Goal: Task Accomplishment & Management: Complete application form

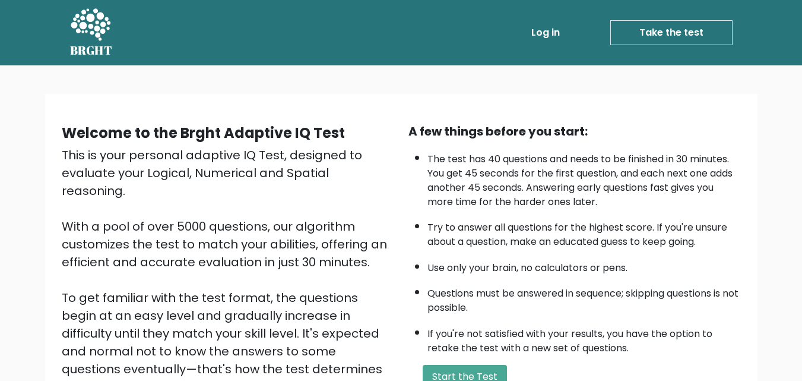
scroll to position [59, 0]
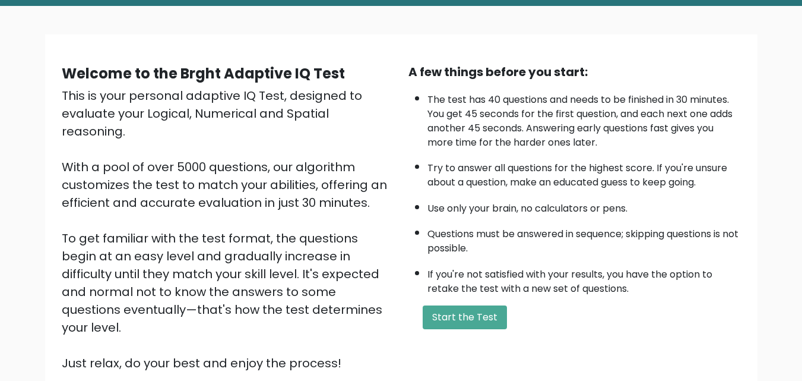
click at [470, 311] on button "Start the Test" at bounding box center [465, 317] width 84 height 24
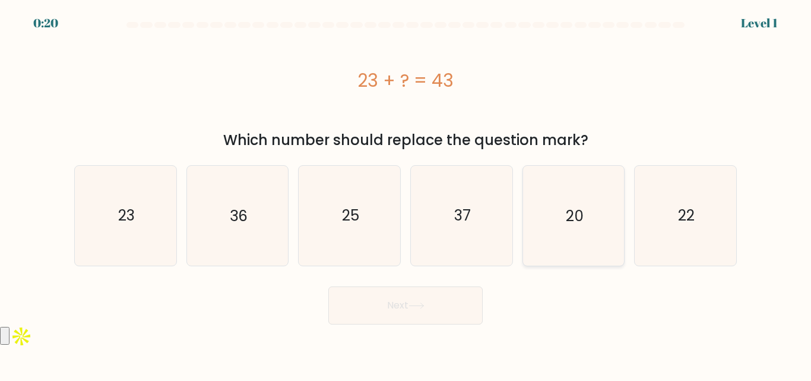
click at [578, 220] on text "20" at bounding box center [575, 215] width 18 height 21
click at [406, 194] on input "e. 20" at bounding box center [406, 192] width 1 height 3
radio input "true"
click at [443, 305] on button "Next" at bounding box center [405, 305] width 154 height 38
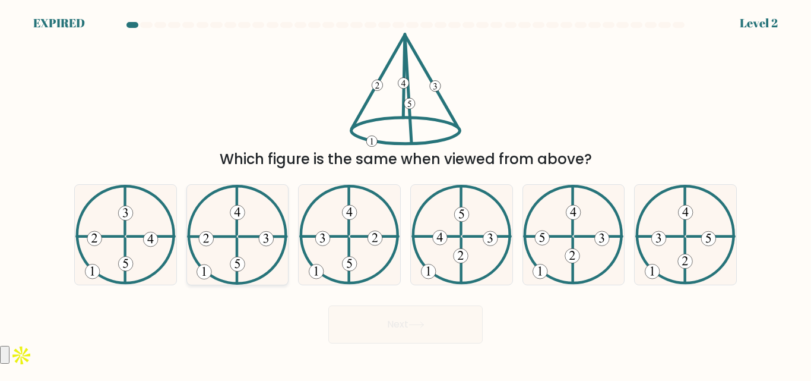
click at [255, 246] on icon at bounding box center [237, 234] width 100 height 99
click at [406, 194] on input "b." at bounding box center [406, 192] width 1 height 3
radio input "true"
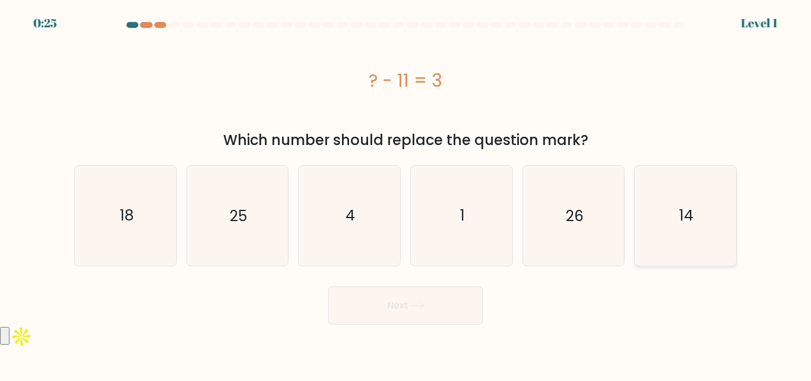
click at [664, 219] on icon "14" at bounding box center [685, 215] width 99 height 99
click at [406, 194] on input "f. 14" at bounding box center [406, 192] width 1 height 3
radio input "true"
click at [430, 306] on button "Next" at bounding box center [405, 305] width 154 height 38
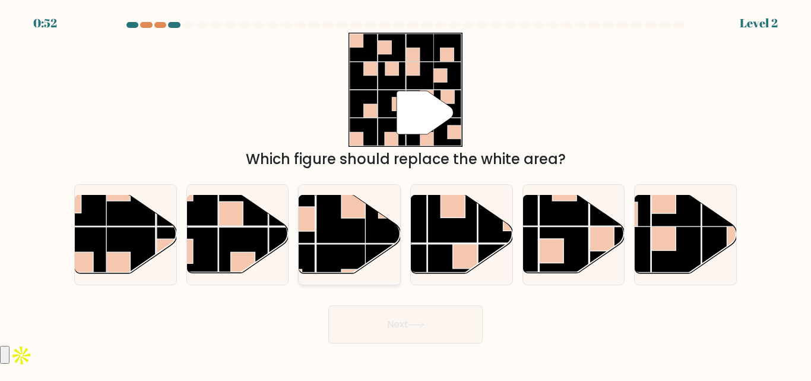
click at [325, 255] on rect at bounding box center [340, 268] width 49 height 49
click at [406, 194] on input "c." at bounding box center [406, 192] width 1 height 3
radio input "true"
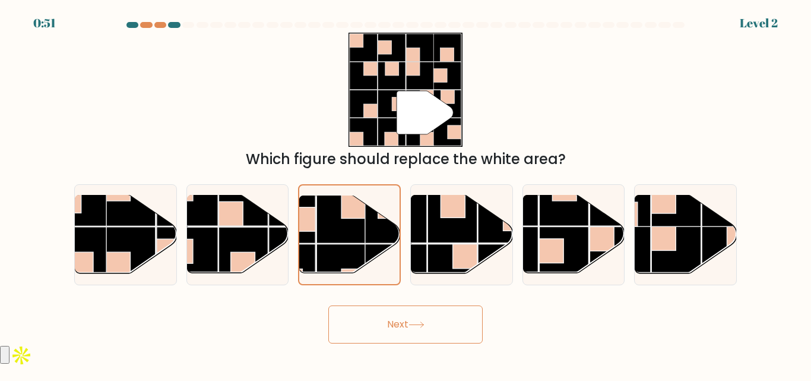
click at [386, 337] on button "Next" at bounding box center [405, 324] width 154 height 38
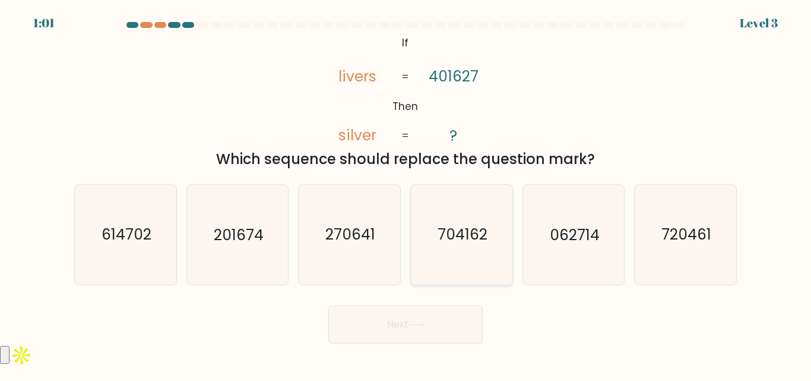
click at [489, 231] on icon "704162" at bounding box center [461, 234] width 99 height 99
click at [406, 194] on input "d. 704162" at bounding box center [406, 192] width 1 height 3
radio input "true"
click at [434, 332] on button "Next" at bounding box center [405, 324] width 154 height 38
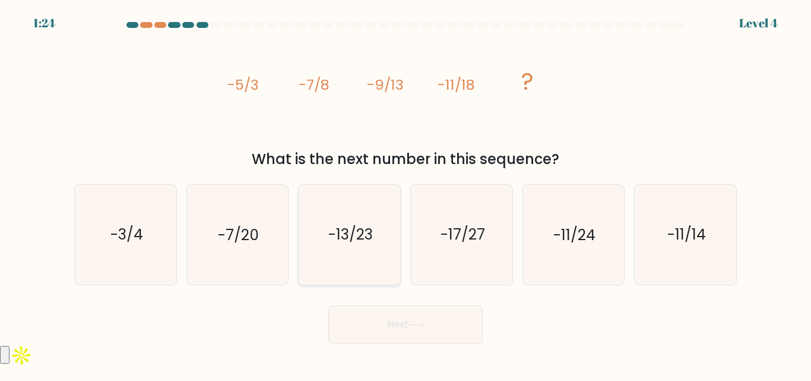
click at [362, 244] on text "-13/23" at bounding box center [350, 234] width 45 height 21
click at [406, 194] on input "c. -13/23" at bounding box center [406, 192] width 1 height 3
radio input "true"
click at [417, 328] on button "Next" at bounding box center [405, 324] width 154 height 38
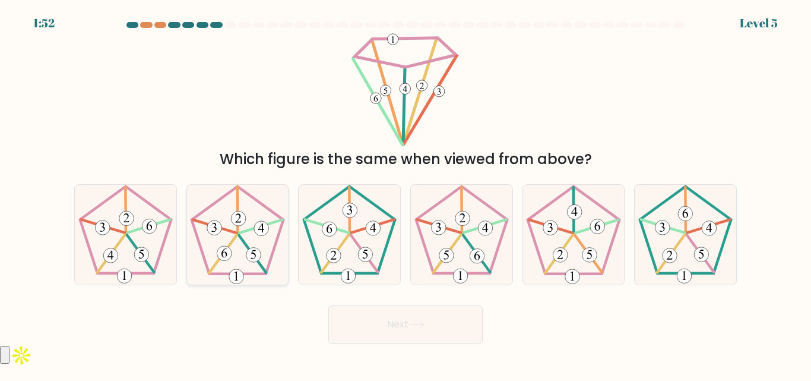
click at [242, 242] on 252 at bounding box center [252, 253] width 27 height 37
click at [406, 194] on input "b." at bounding box center [406, 192] width 1 height 3
radio input "true"
click at [385, 336] on button "Next" at bounding box center [405, 324] width 154 height 38
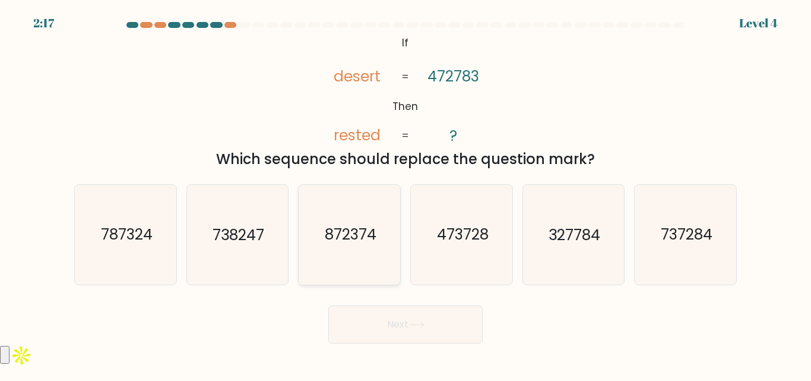
click at [374, 239] on text "872374" at bounding box center [351, 234] width 52 height 21
click at [406, 194] on input "c. 872374" at bounding box center [406, 192] width 1 height 3
radio input "true"
click at [425, 322] on icon at bounding box center [417, 324] width 16 height 7
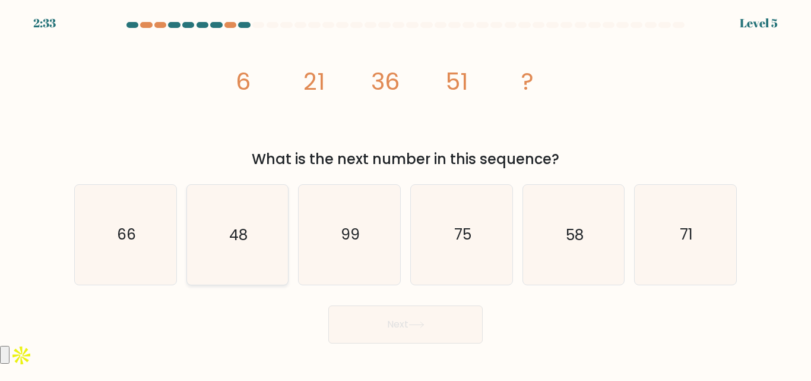
click at [197, 242] on icon "48" at bounding box center [237, 234] width 99 height 99
click at [406, 194] on input "b. 48" at bounding box center [406, 192] width 1 height 3
radio input "true"
click at [173, 239] on icon "66" at bounding box center [125, 234] width 99 height 99
click at [406, 194] on input "a. 66" at bounding box center [406, 192] width 1 height 3
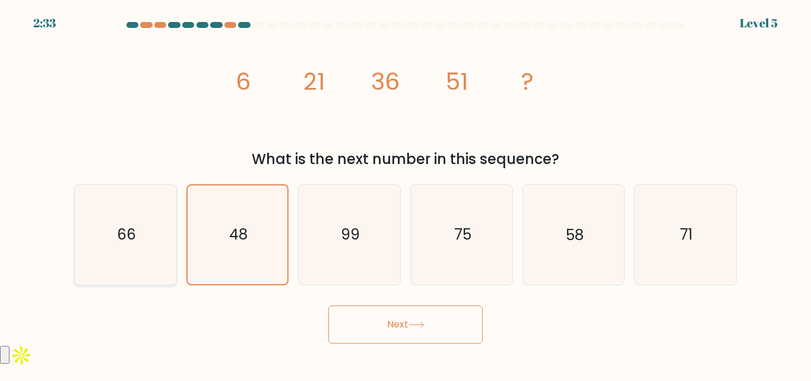
radio input "true"
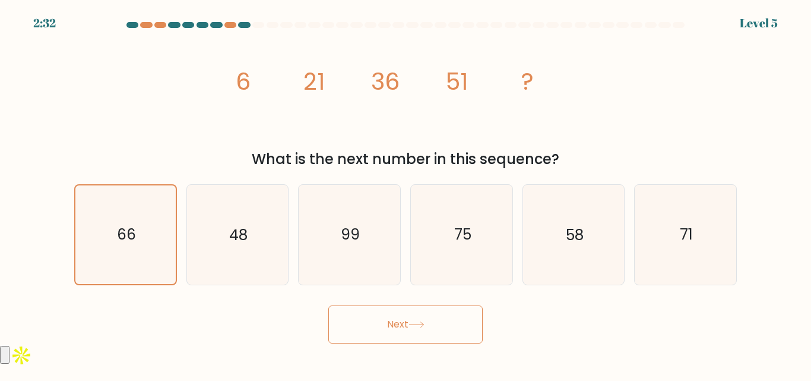
click at [444, 336] on button "Next" at bounding box center [405, 324] width 154 height 38
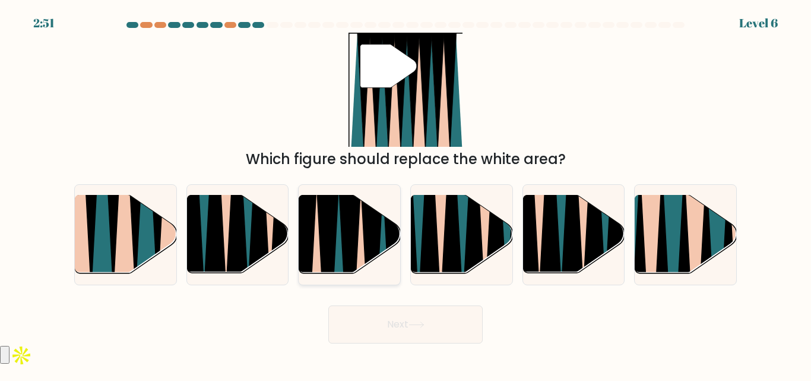
click at [350, 242] on icon at bounding box center [349, 277] width 23 height 203
click at [406, 194] on input "c." at bounding box center [406, 192] width 1 height 3
radio input "true"
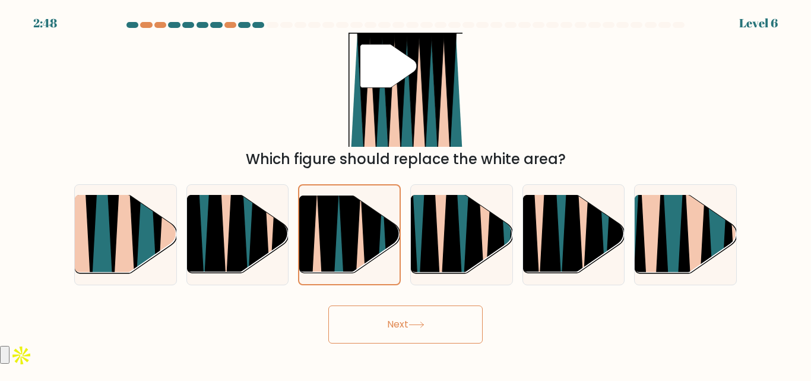
click at [413, 327] on icon at bounding box center [417, 324] width 16 height 7
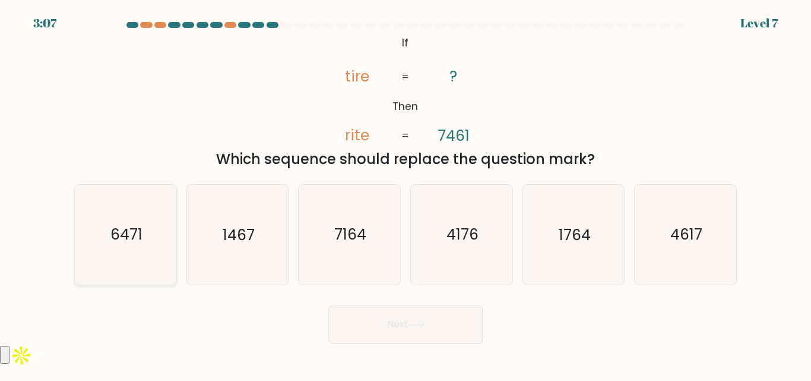
click at [124, 235] on text "6471" at bounding box center [126, 234] width 32 height 21
click at [406, 194] on input "a. 6471" at bounding box center [406, 192] width 1 height 3
radio input "true"
click at [381, 319] on button "Next" at bounding box center [405, 324] width 154 height 38
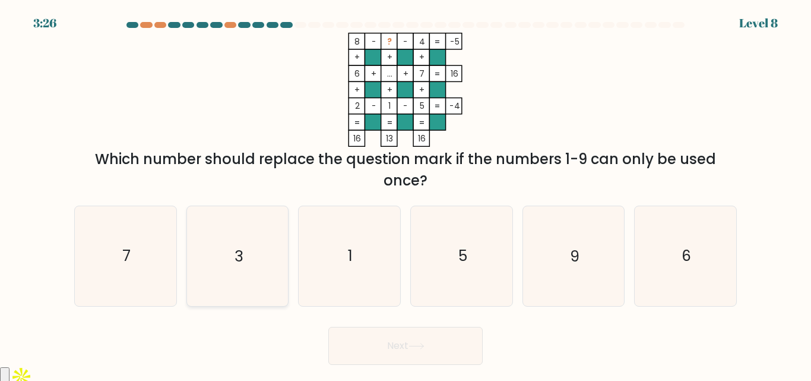
click at [230, 266] on icon "3" at bounding box center [237, 255] width 99 height 99
click at [406, 194] on input "b. 3" at bounding box center [406, 192] width 1 height 3
radio input "true"
click at [413, 331] on button "Next" at bounding box center [405, 346] width 154 height 38
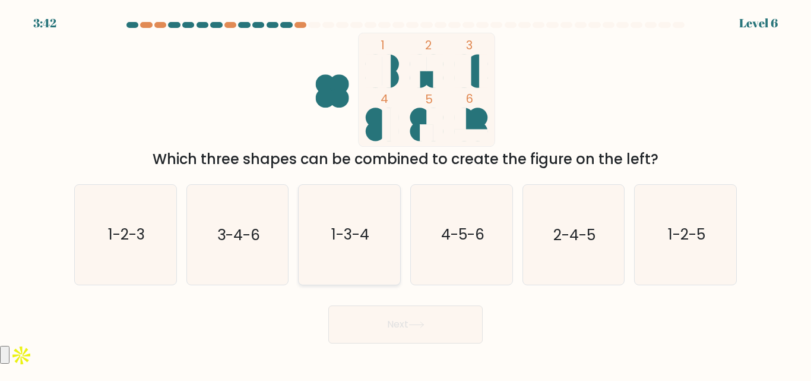
click at [346, 238] on text "1-3-4" at bounding box center [350, 234] width 38 height 21
click at [406, 194] on input "c. 1-3-4" at bounding box center [406, 192] width 1 height 3
radio input "true"
click at [388, 327] on button "Next" at bounding box center [405, 324] width 154 height 38
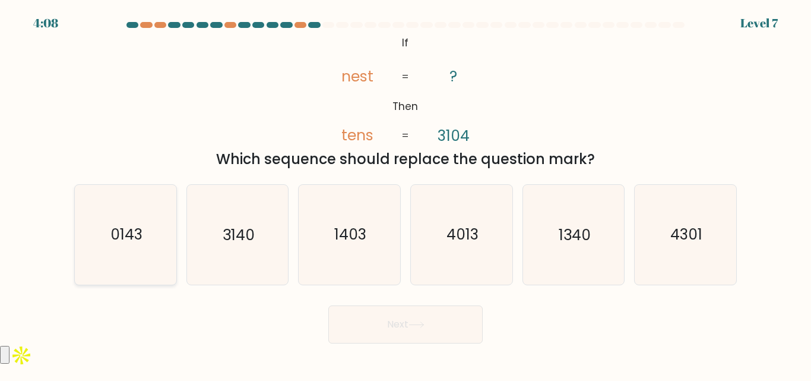
click at [125, 249] on icon "0143" at bounding box center [125, 234] width 99 height 99
click at [406, 194] on input "a. 0143" at bounding box center [406, 192] width 1 height 3
radio input "true"
click at [410, 332] on button "Next" at bounding box center [405, 324] width 154 height 38
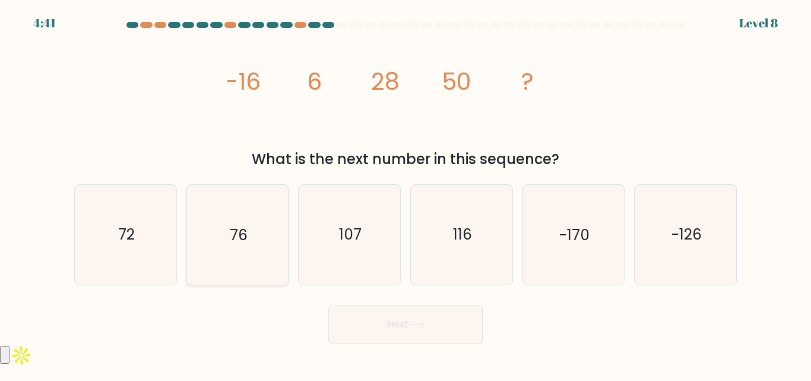
click at [259, 234] on icon "76" at bounding box center [237, 234] width 99 height 99
click at [406, 194] on input "b. 76" at bounding box center [406, 192] width 1 height 3
radio input "true"
click at [446, 325] on button "Next" at bounding box center [405, 324] width 154 height 38
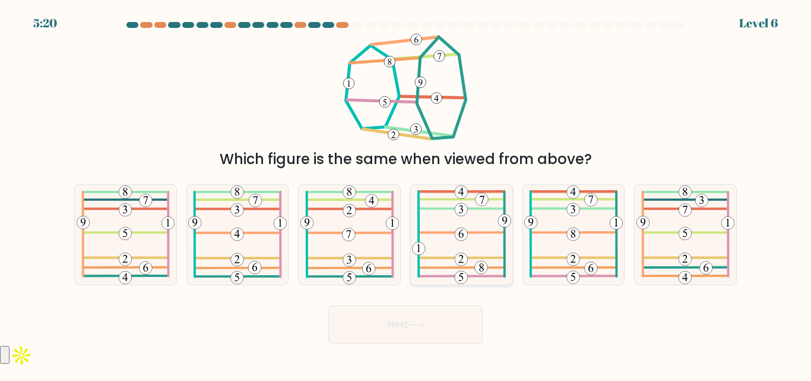
click at [445, 231] on icon at bounding box center [461, 234] width 99 height 99
click at [406, 194] on input "d." at bounding box center [406, 192] width 1 height 3
radio input "true"
click at [423, 324] on icon at bounding box center [417, 324] width 16 height 7
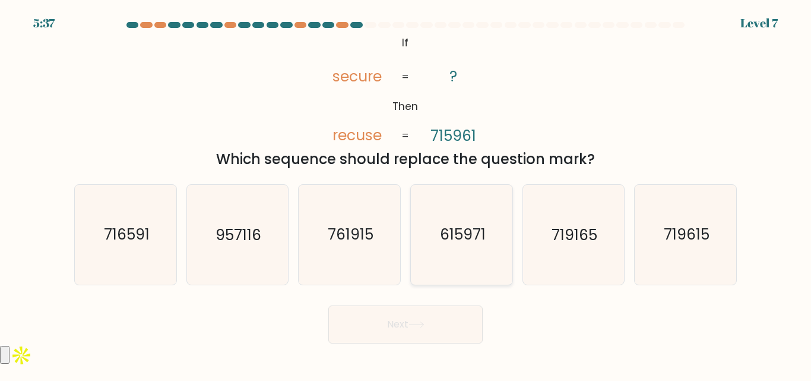
click at [448, 257] on icon "615971" at bounding box center [461, 234] width 99 height 99
click at [406, 194] on input "d. 615971" at bounding box center [406, 192] width 1 height 3
radio input "true"
click at [445, 320] on button "Next" at bounding box center [405, 324] width 154 height 38
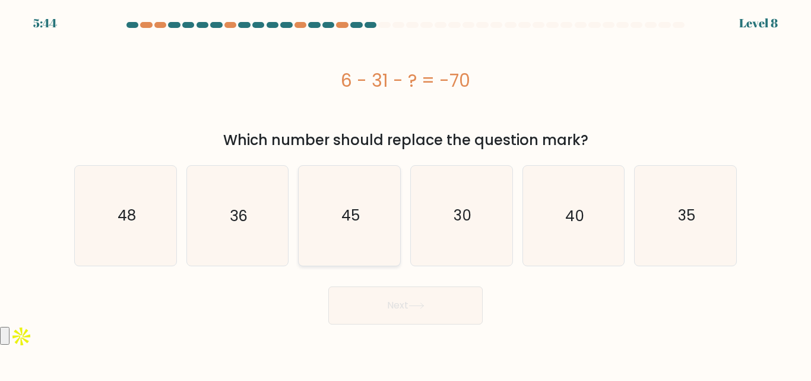
click at [333, 208] on icon "45" at bounding box center [349, 215] width 99 height 99
click at [406, 194] on input "c. 45" at bounding box center [406, 192] width 1 height 3
radio input "true"
click at [355, 330] on body "5:43 Level 8 a." at bounding box center [405, 190] width 811 height 381
click at [369, 311] on button "Next" at bounding box center [405, 305] width 154 height 38
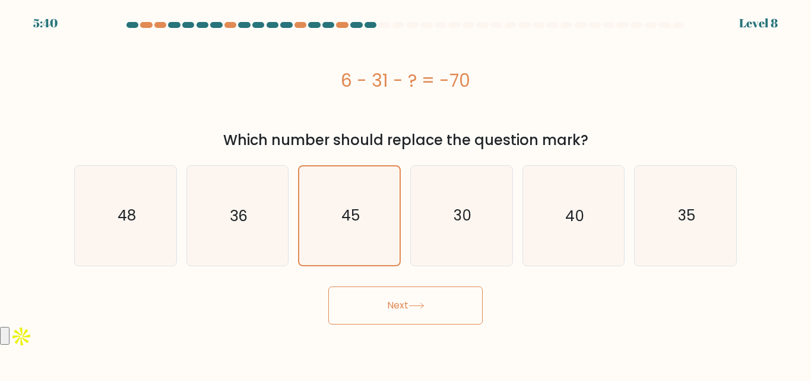
click at [371, 302] on button "Next" at bounding box center [405, 305] width 154 height 38
click at [419, 306] on icon at bounding box center [417, 305] width 16 height 7
click at [435, 312] on button "Next" at bounding box center [405, 305] width 154 height 38
click at [269, 219] on icon "36" at bounding box center [237, 215] width 99 height 99
click at [406, 194] on input "b. 36" at bounding box center [406, 192] width 1 height 3
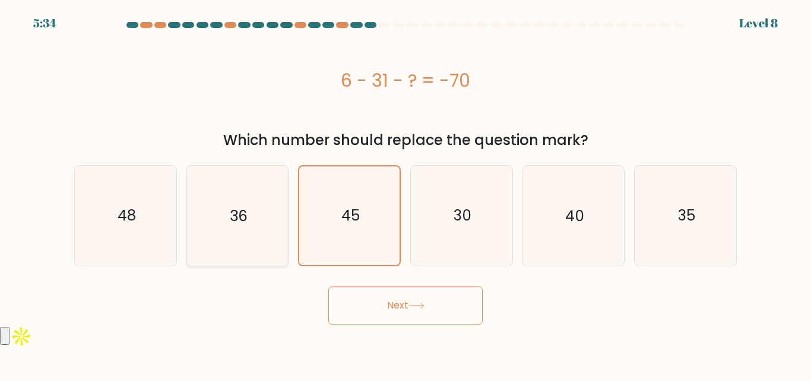
radio input "true"
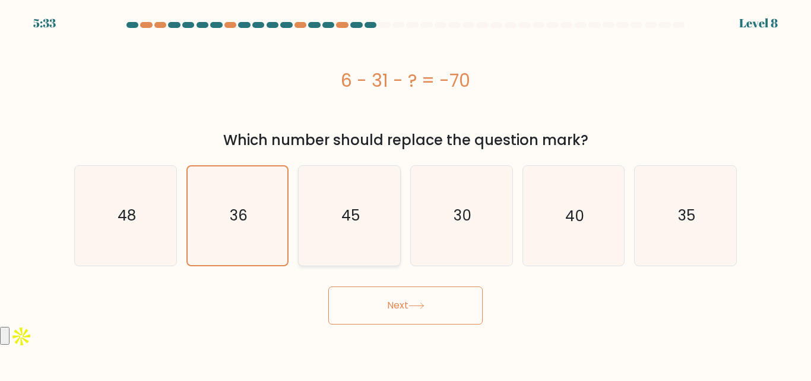
click at [360, 211] on text "45" at bounding box center [350, 215] width 18 height 21
click at [406, 194] on input "c. 45" at bounding box center [406, 192] width 1 height 3
radio input "true"
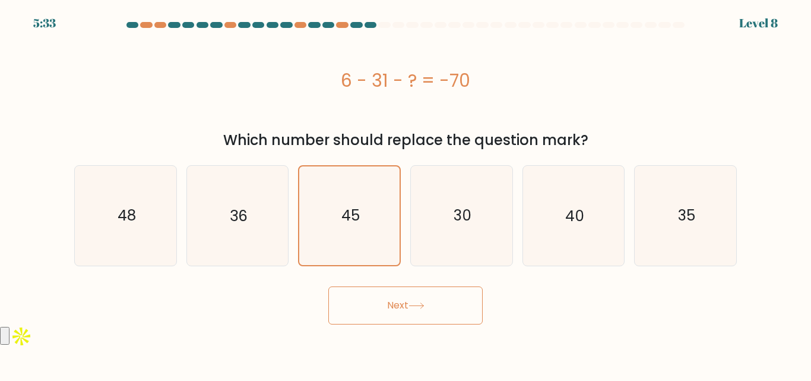
click at [407, 286] on button "Next" at bounding box center [405, 305] width 154 height 38
click at [402, 298] on button "Next" at bounding box center [405, 305] width 154 height 38
click at [473, 217] on icon "30" at bounding box center [461, 215] width 99 height 99
click at [406, 194] on input "d. 30" at bounding box center [406, 192] width 1 height 3
radio input "true"
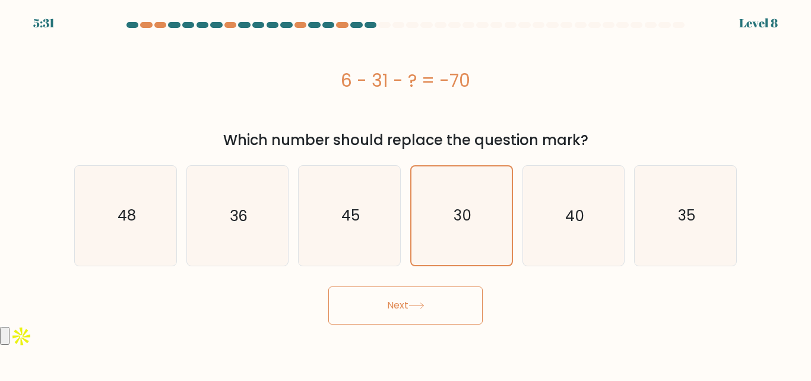
click at [436, 303] on button "Next" at bounding box center [405, 305] width 154 height 38
click at [292, 240] on div "b. 36" at bounding box center [238, 215] width 112 height 100
click at [352, 220] on text "45" at bounding box center [350, 215] width 18 height 21
click at [406, 194] on input "c. 45" at bounding box center [406, 192] width 1 height 3
radio input "true"
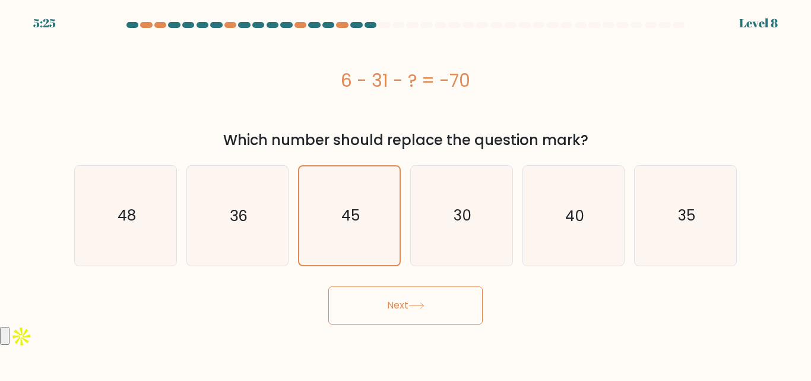
click at [425, 307] on icon at bounding box center [417, 305] width 16 height 7
click at [359, 23] on div at bounding box center [356, 25] width 12 height 6
click at [405, 311] on button "Next" at bounding box center [405, 305] width 154 height 38
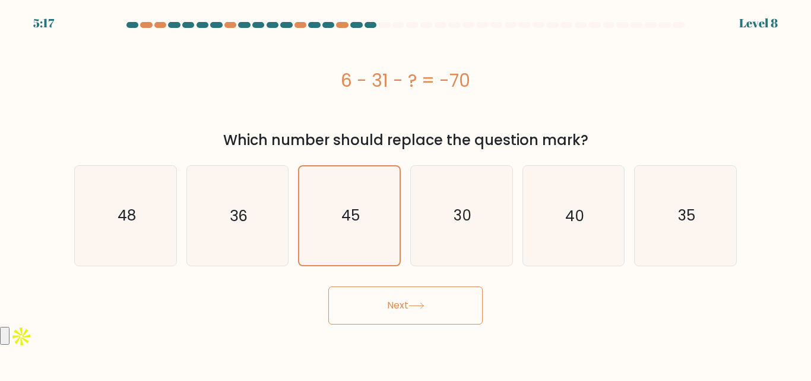
click at [405, 311] on button "Next" at bounding box center [405, 305] width 154 height 38
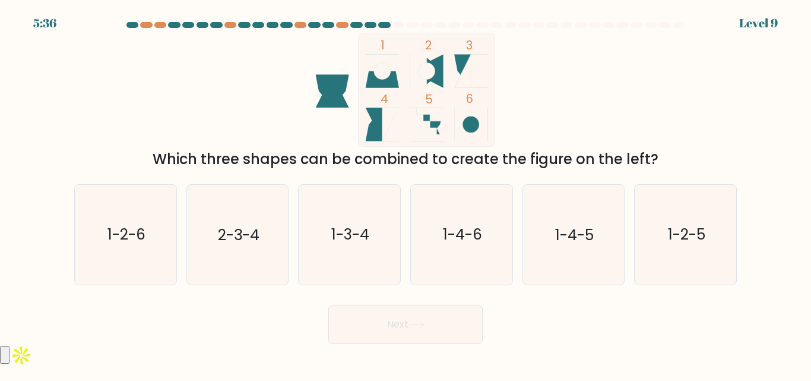
click at [397, 55] on icon at bounding box center [382, 63] width 33 height 17
click at [131, 233] on text "1-2-6" at bounding box center [126, 234] width 38 height 21
click at [406, 194] on input "a. 1-2-6" at bounding box center [406, 192] width 1 height 3
radio input "true"
click at [386, 337] on button "Next" at bounding box center [405, 324] width 154 height 38
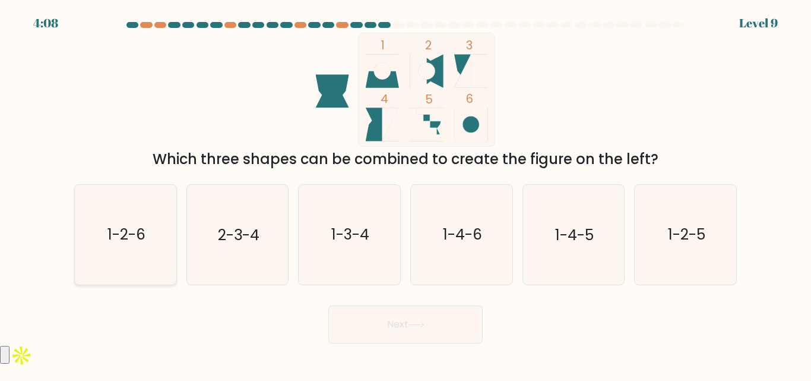
click at [118, 229] on text "1-2-6" at bounding box center [126, 234] width 38 height 21
click at [406, 194] on input "a. 1-2-6" at bounding box center [406, 192] width 1 height 3
radio input "true"
click at [435, 325] on button "Next" at bounding box center [405, 324] width 154 height 38
click at [152, 239] on icon "1-2-6" at bounding box center [125, 234] width 99 height 99
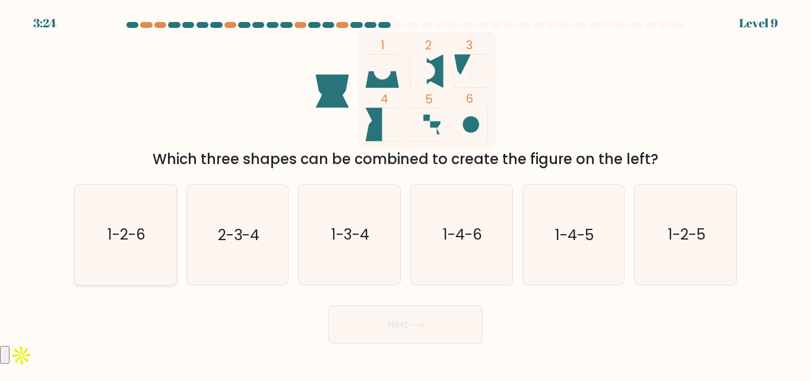
click at [406, 194] on input "a. 1-2-6" at bounding box center [406, 192] width 1 height 3
radio input "true"
click at [423, 333] on button "Next" at bounding box center [405, 324] width 154 height 38
click at [385, 324] on button "Next" at bounding box center [405, 324] width 154 height 38
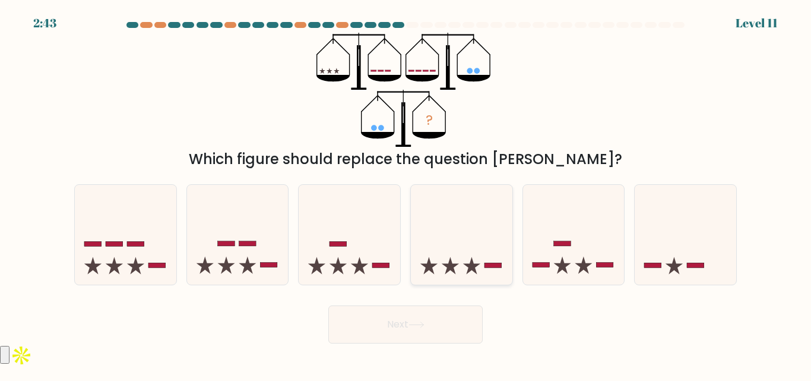
click at [470, 257] on icon at bounding box center [462, 234] width 102 height 84
click at [406, 194] on input "d." at bounding box center [406, 192] width 1 height 3
radio input "true"
click at [438, 302] on div "Next" at bounding box center [405, 321] width 677 height 44
click at [426, 318] on button "Next" at bounding box center [405, 324] width 154 height 38
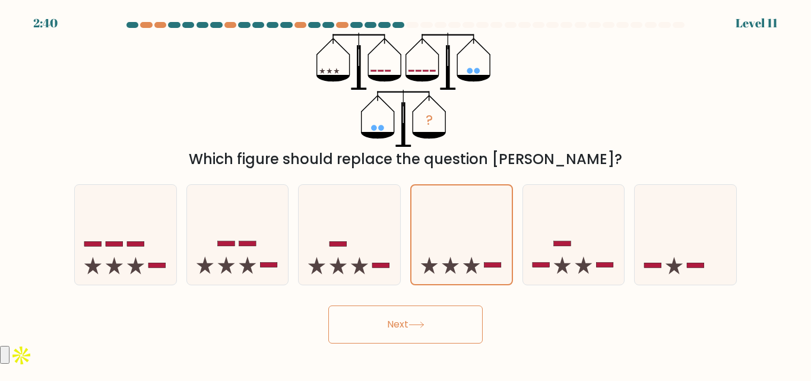
click at [395, 319] on button "Next" at bounding box center [405, 324] width 154 height 38
click at [383, 330] on button "Next" at bounding box center [405, 324] width 154 height 38
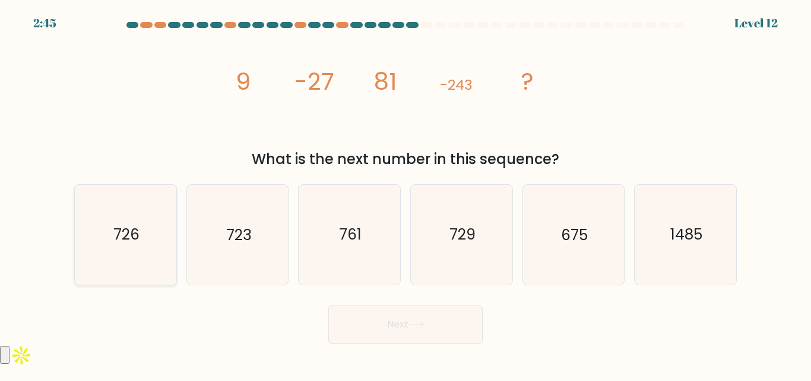
click at [170, 235] on icon "726" at bounding box center [125, 234] width 99 height 99
click at [406, 194] on input "a. 726" at bounding box center [406, 192] width 1 height 3
radio input "true"
click at [385, 322] on button "Next" at bounding box center [405, 324] width 154 height 38
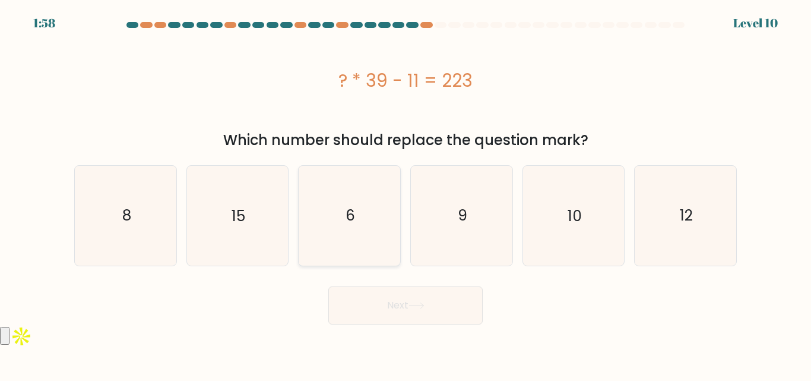
click at [359, 194] on icon "6" at bounding box center [349, 215] width 99 height 99
click at [406, 194] on input "c. 6" at bounding box center [406, 192] width 1 height 3
radio input "true"
click at [390, 313] on button "Next" at bounding box center [405, 305] width 154 height 38
click at [407, 306] on button "Next" at bounding box center [405, 305] width 154 height 38
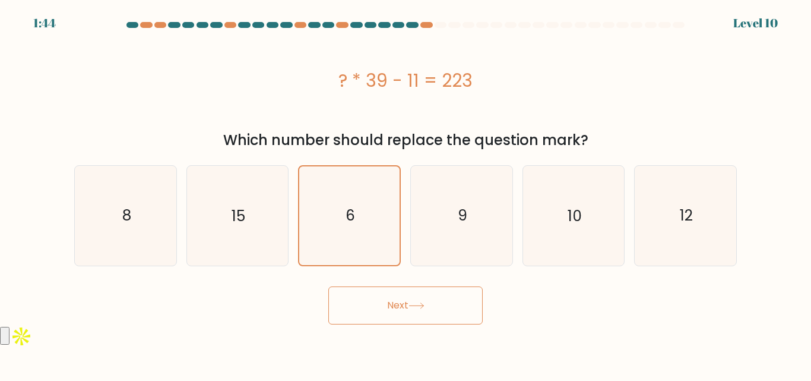
click at [411, 299] on button "Next" at bounding box center [405, 305] width 154 height 38
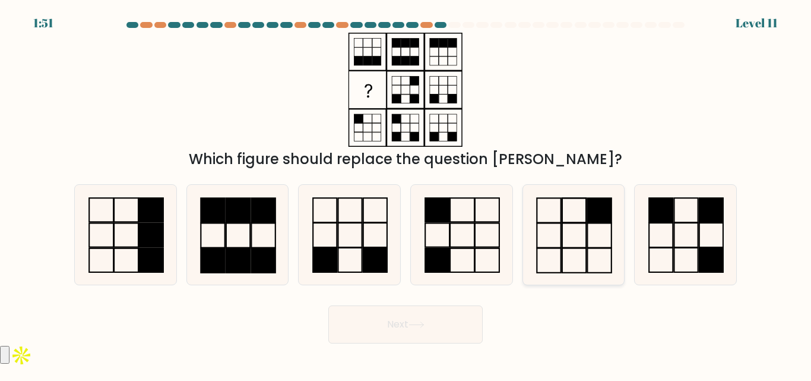
click at [574, 246] on icon at bounding box center [573, 234] width 99 height 99
click at [406, 194] on input "e." at bounding box center [406, 192] width 1 height 3
radio input "true"
click at [438, 318] on button "Next" at bounding box center [405, 324] width 154 height 38
click at [407, 331] on button "Next" at bounding box center [405, 324] width 154 height 38
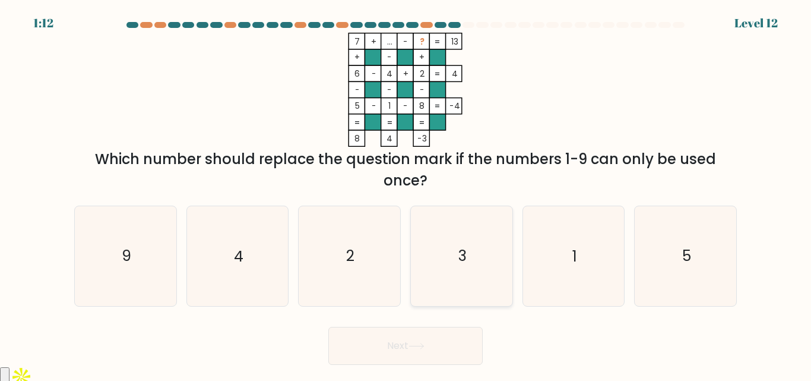
click at [462, 278] on icon "3" at bounding box center [461, 255] width 99 height 99
click at [406, 194] on input "d. 3" at bounding box center [406, 192] width 1 height 3
radio input "true"
click at [413, 338] on button "Next" at bounding box center [405, 346] width 154 height 38
click at [411, 337] on button "Next" at bounding box center [405, 346] width 154 height 38
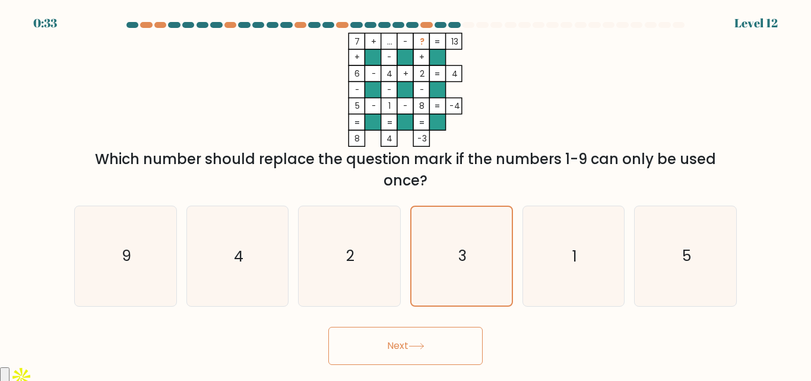
click at [414, 356] on button "Next" at bounding box center [405, 346] width 154 height 38
click at [420, 346] on icon at bounding box center [416, 345] width 14 height 5
click at [411, 347] on button "Next" at bounding box center [405, 346] width 154 height 38
